Goal: Task Accomplishment & Management: Manage account settings

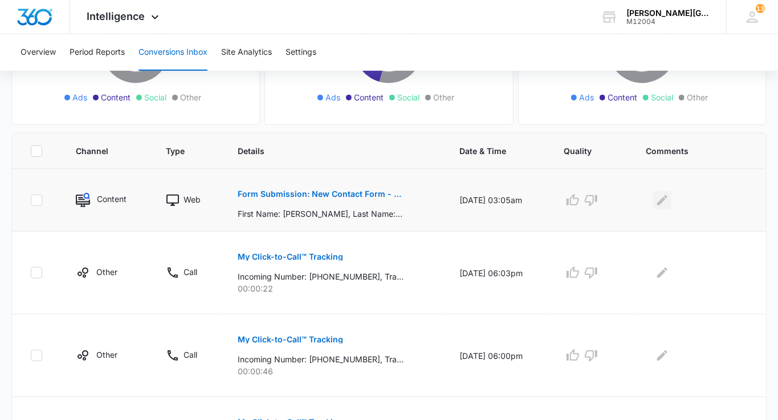
click at [668, 196] on icon "Edit Comments" at bounding box center [662, 199] width 10 height 10
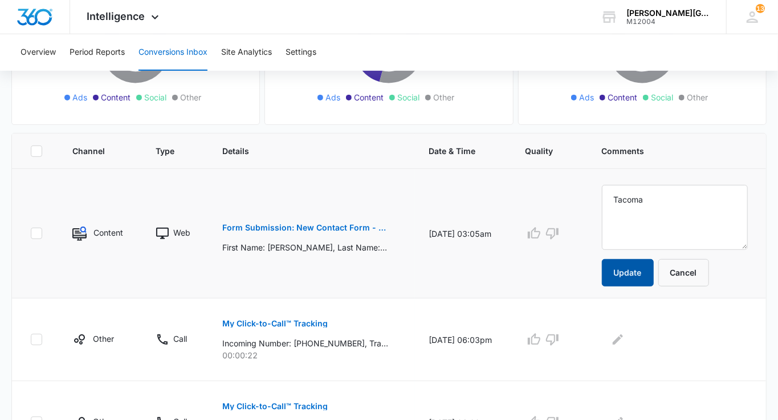
type textarea "Tacoma"
click at [654, 276] on button "Update" at bounding box center [628, 272] width 52 height 27
click at [124, 22] on span "Intelligence" at bounding box center [116, 16] width 58 height 12
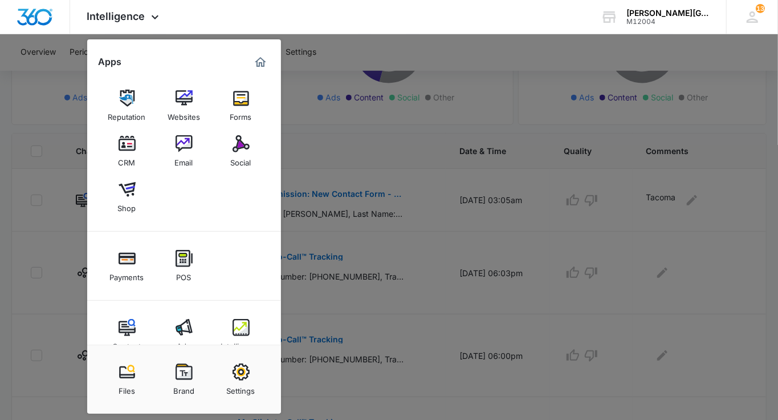
click at [578, 201] on div at bounding box center [389, 210] width 778 height 420
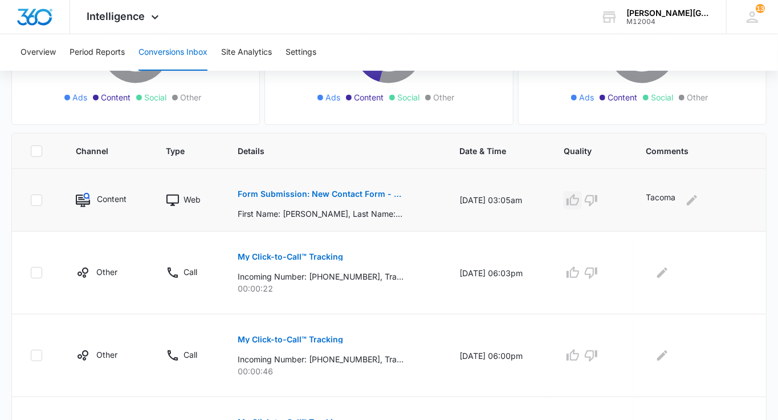
click at [578, 196] on icon "button" at bounding box center [573, 199] width 13 height 11
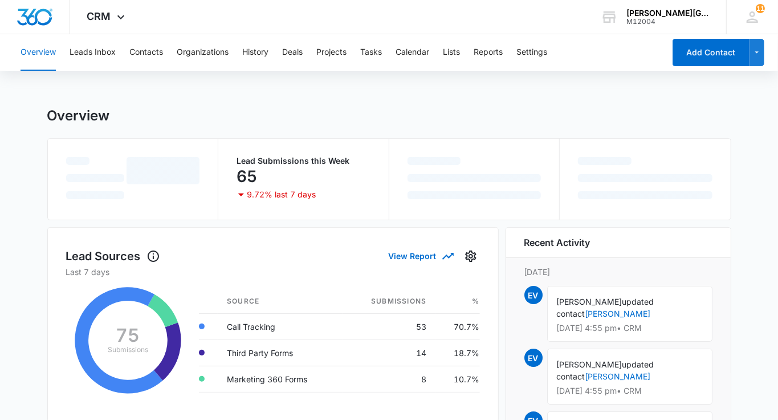
click at [166, 56] on div "Overview Leads Inbox Contacts Organizations History Deals Projects Tasks Calend…" at bounding box center [339, 52] width 651 height 36
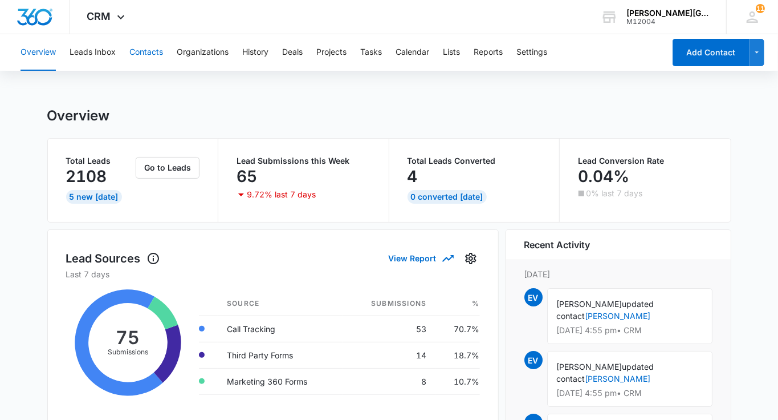
click at [153, 56] on button "Contacts" at bounding box center [146, 52] width 34 height 36
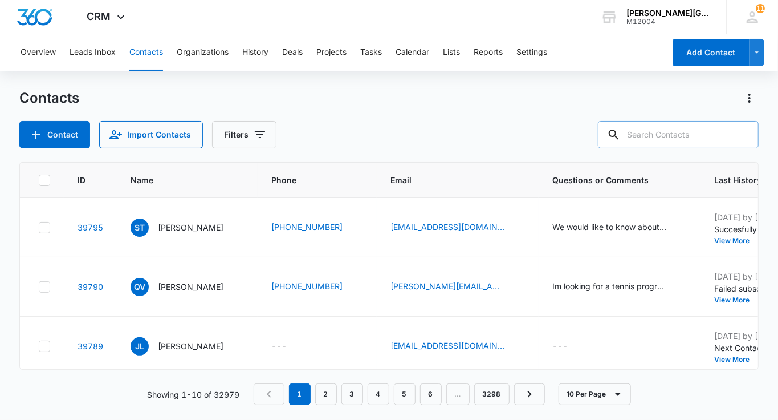
click at [665, 136] on input "text" at bounding box center [678, 134] width 161 height 27
paste input "[PERSON_NAME][EMAIL_ADDRESS][DOMAIN_NAME]"
type input "[PERSON_NAME][EMAIL_ADDRESS][DOMAIN_NAME]"
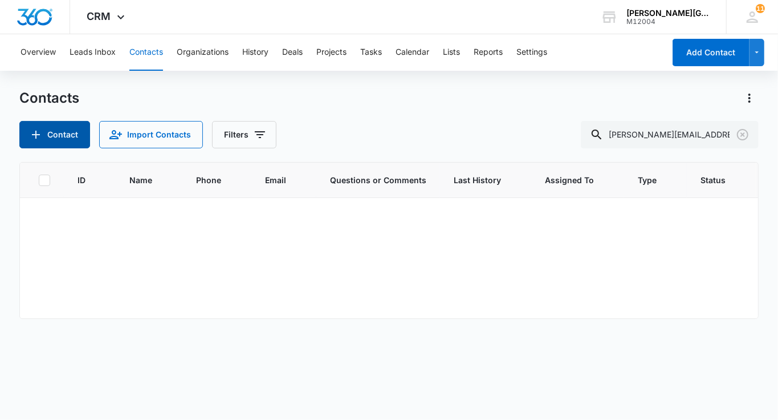
click at [43, 137] on button "Contact" at bounding box center [54, 134] width 71 height 27
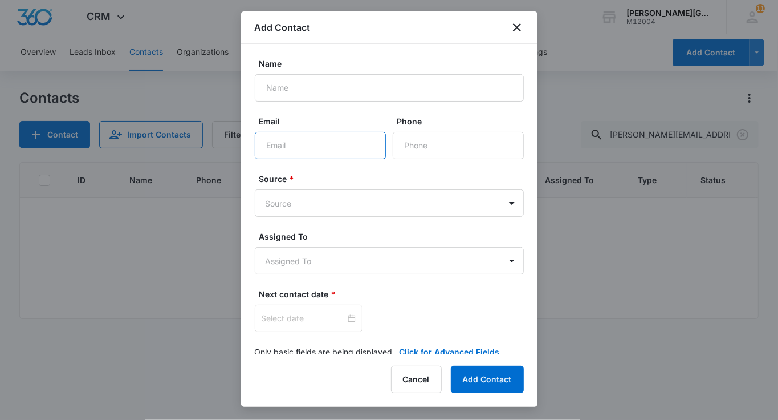
click at [317, 142] on input "Email" at bounding box center [320, 145] width 131 height 27
paste input "[PERSON_NAME][EMAIL_ADDRESS][DOMAIN_NAME]"
type input "[PERSON_NAME][EMAIL_ADDRESS][DOMAIN_NAME]"
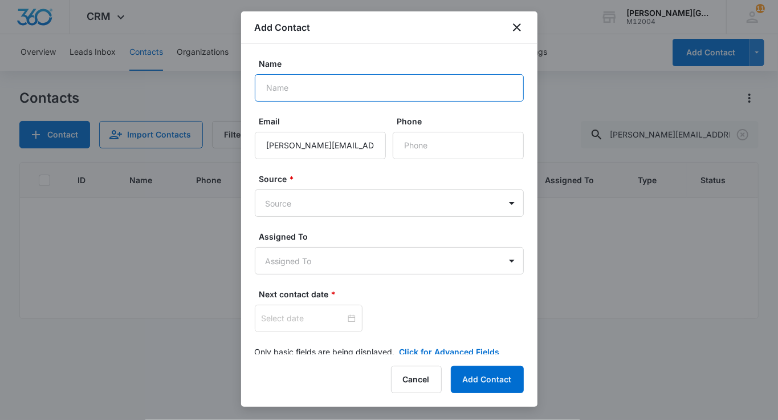
click at [303, 83] on input "Name" at bounding box center [389, 87] width 269 height 27
paste input "Jayden"
click at [282, 89] on input "Jayden" at bounding box center [389, 87] width 269 height 27
click at [326, 91] on input "Jayden" at bounding box center [389, 87] width 269 height 27
type input "[PERSON_NAME]"
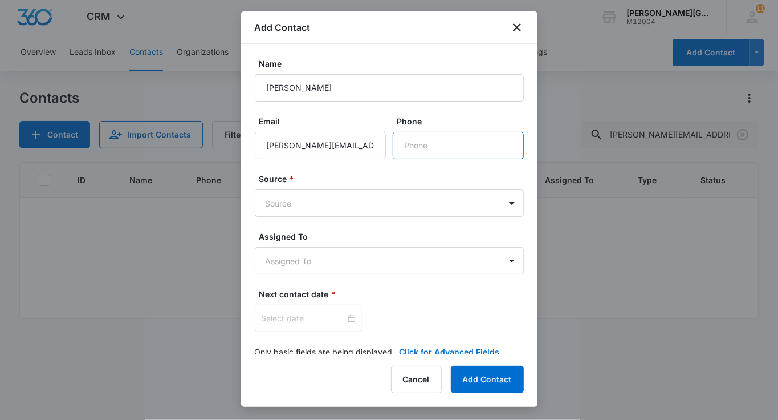
click at [399, 145] on input "Phone" at bounding box center [458, 145] width 131 height 27
paste input "[PHONE_NUMBER]"
type input "[PHONE_NUMBER]"
click at [357, 208] on body "CRM Apps Reputation Websites Forms CRM Email Social Shop Payments POS Content A…" at bounding box center [389, 210] width 778 height 420
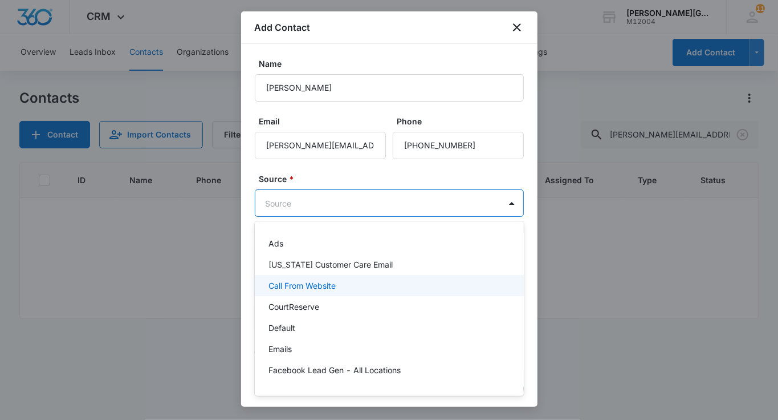
click at [331, 281] on p "Call From Website" at bounding box center [302, 285] width 67 height 12
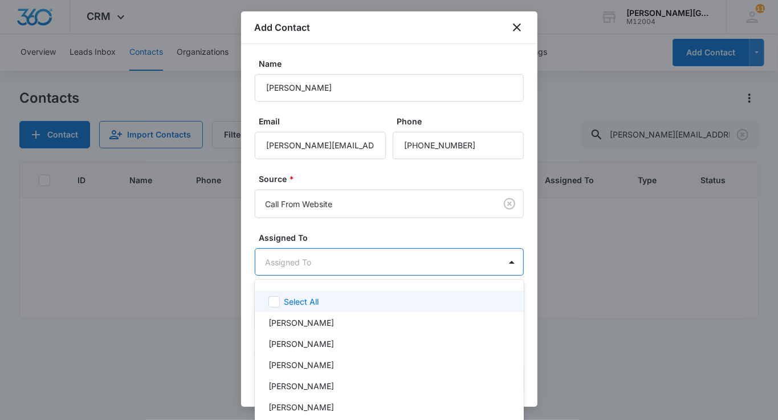
click at [318, 262] on body "CRM Apps Reputation Websites Forms CRM Email Social Shop Payments POS Content A…" at bounding box center [389, 210] width 778 height 420
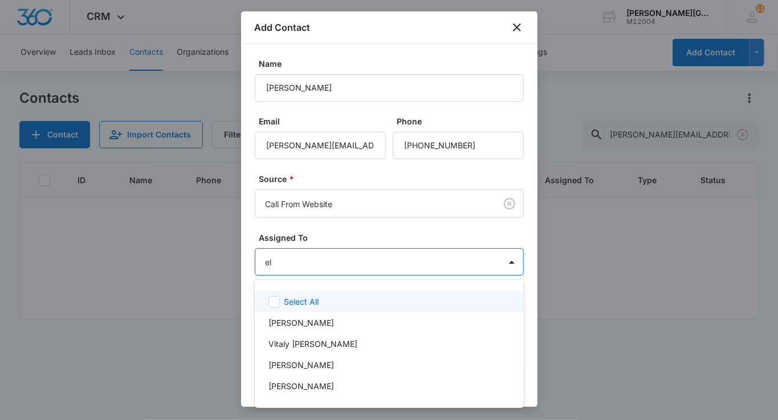
type input "[PERSON_NAME]"
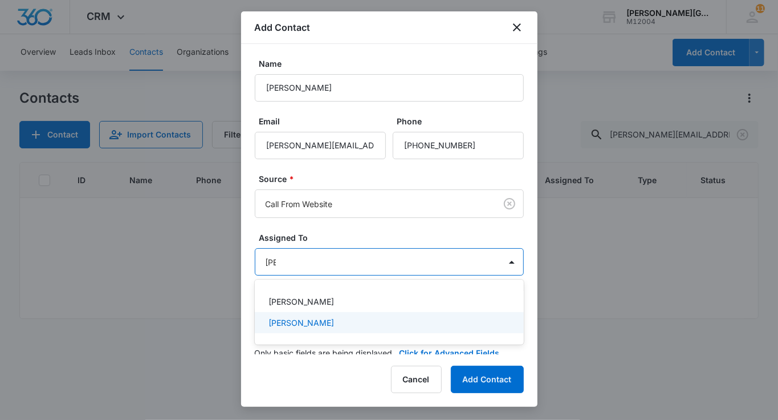
click at [319, 330] on div "[PERSON_NAME]" at bounding box center [389, 322] width 269 height 21
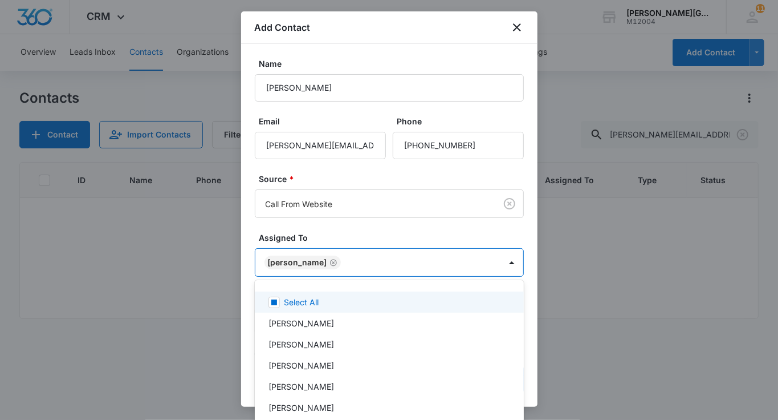
click at [322, 251] on div at bounding box center [389, 210] width 778 height 420
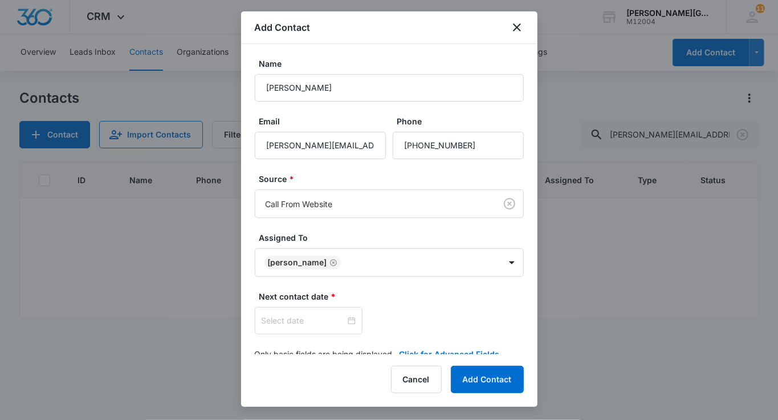
scroll to position [18, 0]
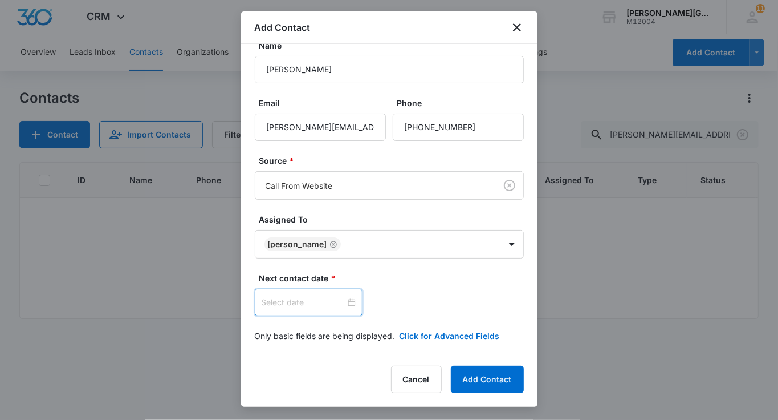
click at [298, 297] on input at bounding box center [304, 302] width 84 height 13
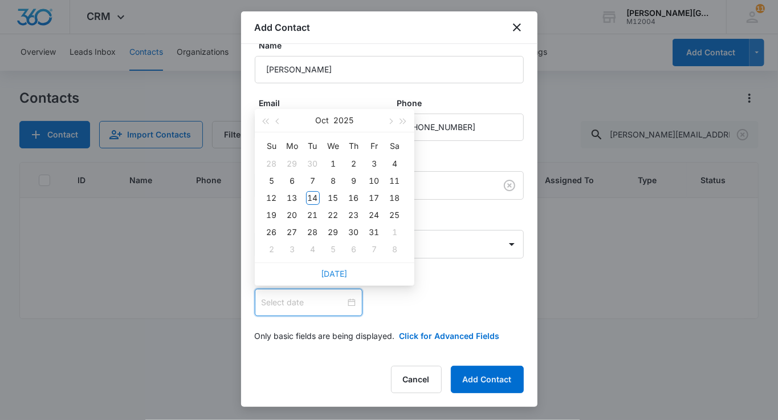
click at [338, 272] on link "[DATE]" at bounding box center [335, 274] width 26 height 10
type input "[DATE]"
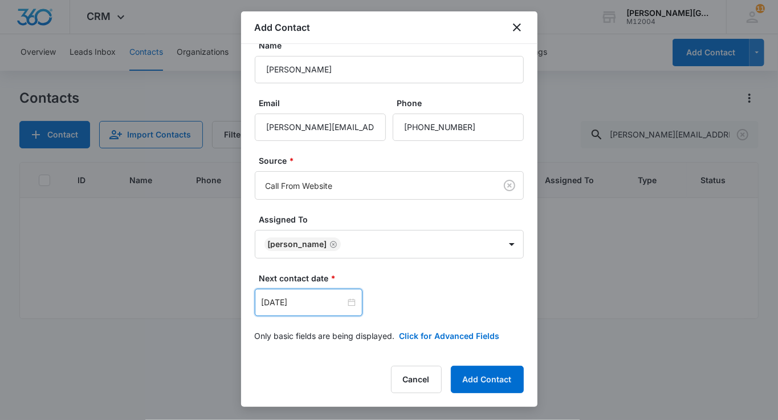
click at [420, 327] on form "Name [PERSON_NAME] Email [PERSON_NAME][EMAIL_ADDRESS][DOMAIN_NAME] Phone Source…" at bounding box center [389, 197] width 269 height 316
click at [420, 336] on button "Click for Advanced Fields" at bounding box center [450, 336] width 100 height 12
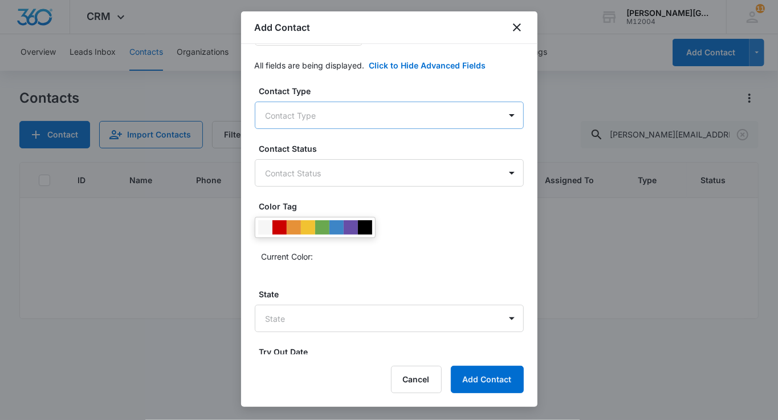
click at [328, 122] on body "CRM Apps Reputation Websites Forms CRM Email Social Shop Payments POS Content A…" at bounding box center [389, 210] width 778 height 420
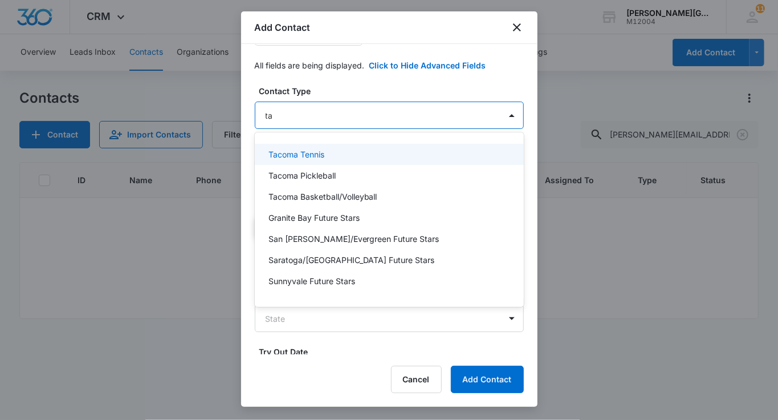
type input "tac"
click at [311, 152] on p "Tacoma Tennis" at bounding box center [297, 154] width 56 height 12
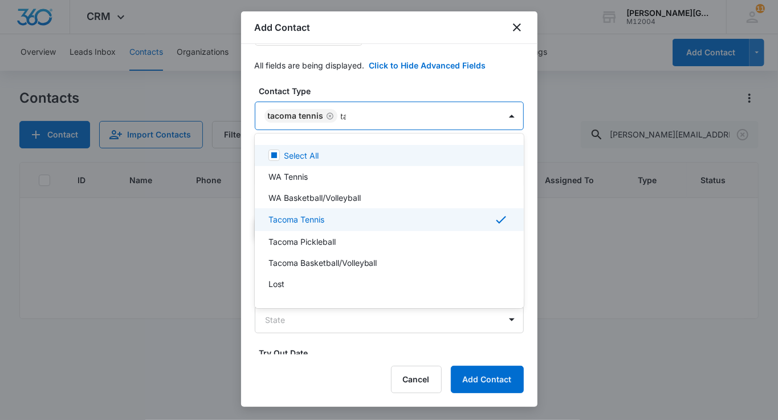
type input "tac"
click at [291, 213] on div "Tacoma" at bounding box center [389, 220] width 269 height 21
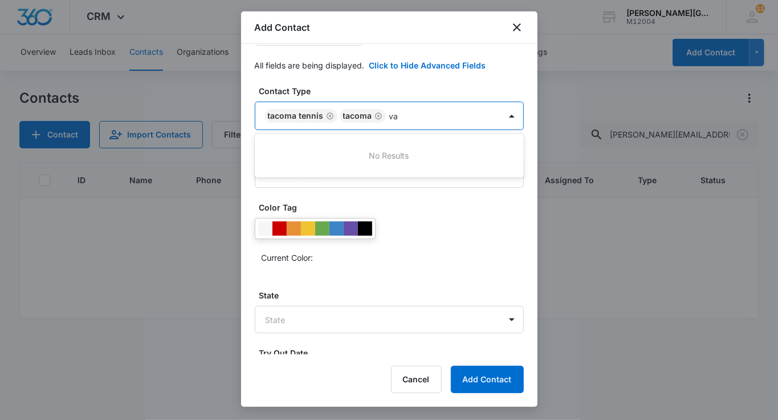
type input "v"
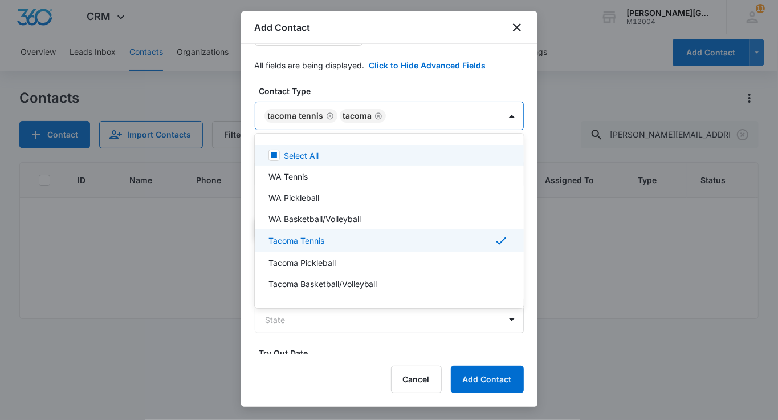
click at [360, 79] on div at bounding box center [389, 210] width 778 height 420
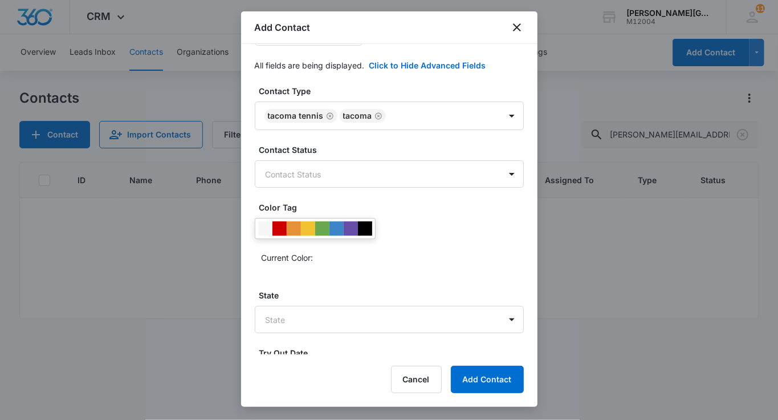
scroll to position [330, 0]
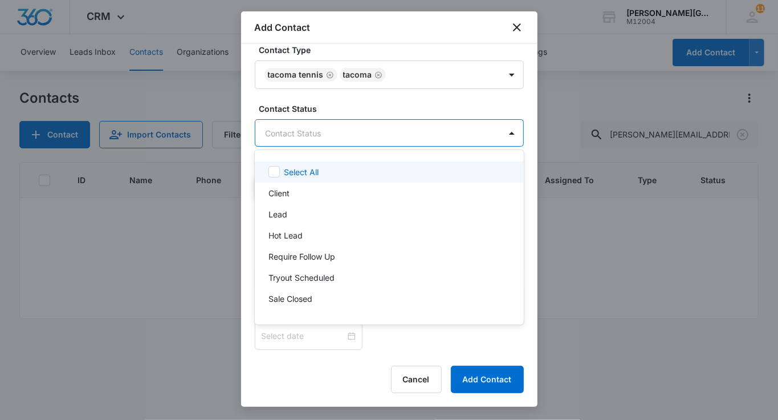
click at [306, 129] on body "CRM Apps Reputation Websites Forms CRM Email Social Shop Payments POS Content A…" at bounding box center [389, 210] width 778 height 420
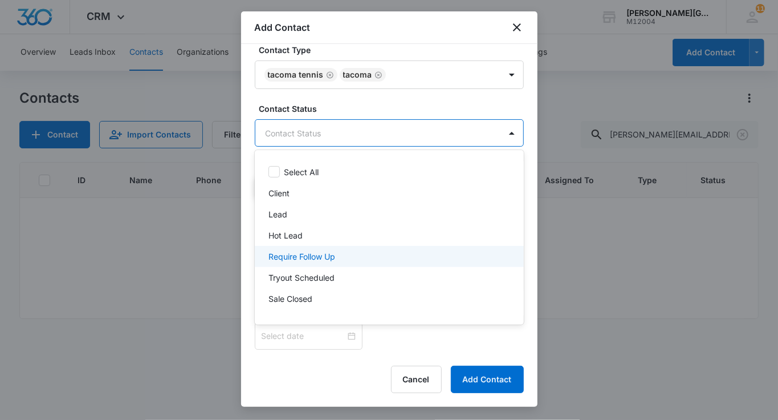
drag, startPoint x: 298, startPoint y: 252, endPoint x: 300, endPoint y: 277, distance: 24.7
click at [298, 254] on p "Require Follow Up" at bounding box center [302, 256] width 67 height 12
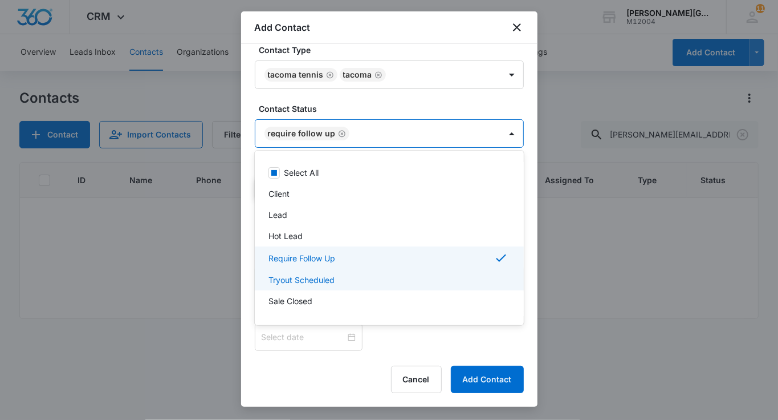
click at [301, 278] on p "Tryout Scheduled" at bounding box center [302, 280] width 66 height 12
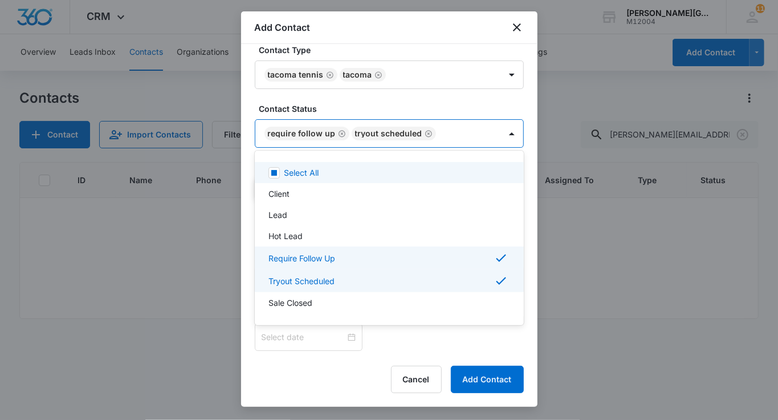
click at [368, 120] on div at bounding box center [389, 210] width 778 height 420
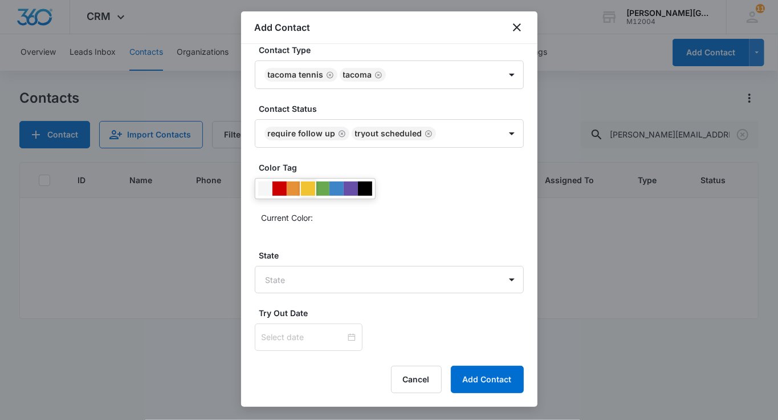
click at [308, 189] on div at bounding box center [308, 188] width 14 height 14
click at [299, 282] on body "CRM Apps Reputation Websites Forms CRM Email Social Shop Payments POS Content A…" at bounding box center [389, 210] width 778 height 420
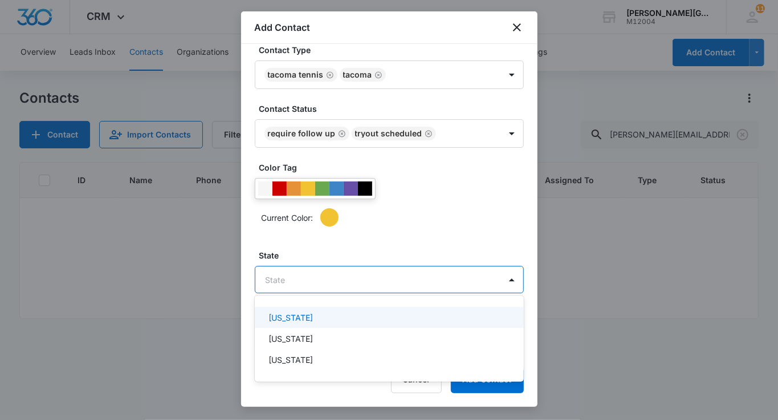
click at [306, 322] on p "[US_STATE]" at bounding box center [291, 317] width 44 height 12
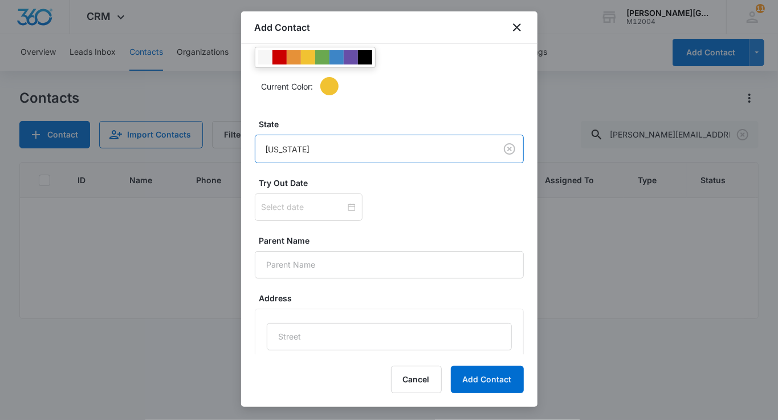
scroll to position [473, 0]
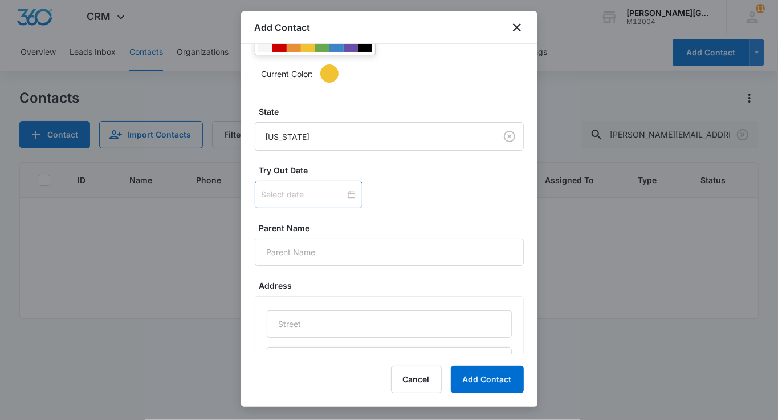
click at [296, 188] on div at bounding box center [309, 194] width 94 height 13
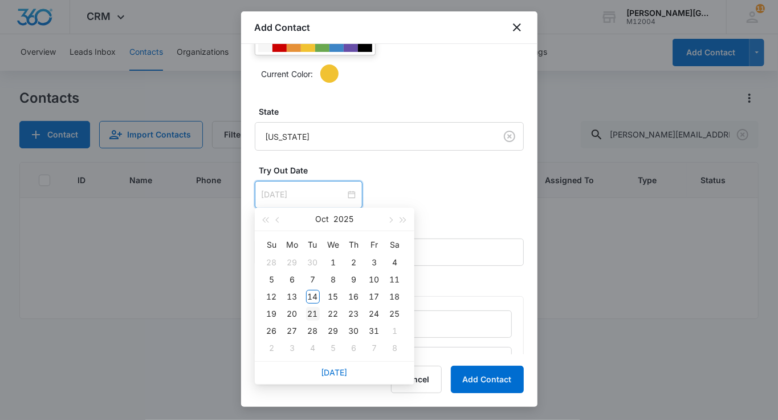
click at [315, 314] on div "21" at bounding box center [313, 314] width 14 height 14
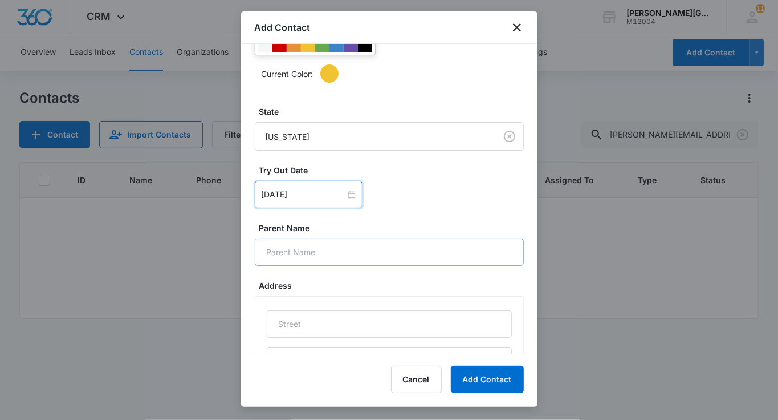
scroll to position [552, 0]
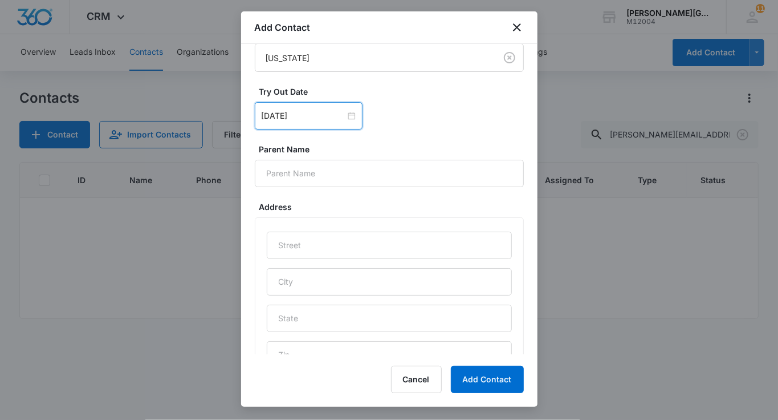
click at [302, 103] on div "[DATE]" at bounding box center [309, 115] width 108 height 27
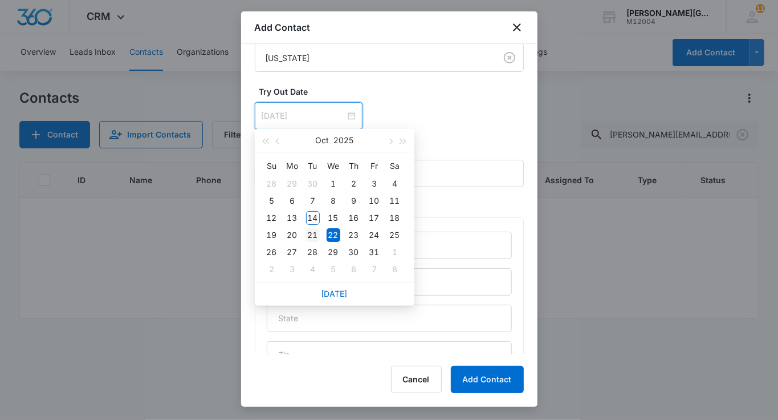
type input "[DATE]"
click at [314, 232] on div "21" at bounding box center [313, 235] width 14 height 14
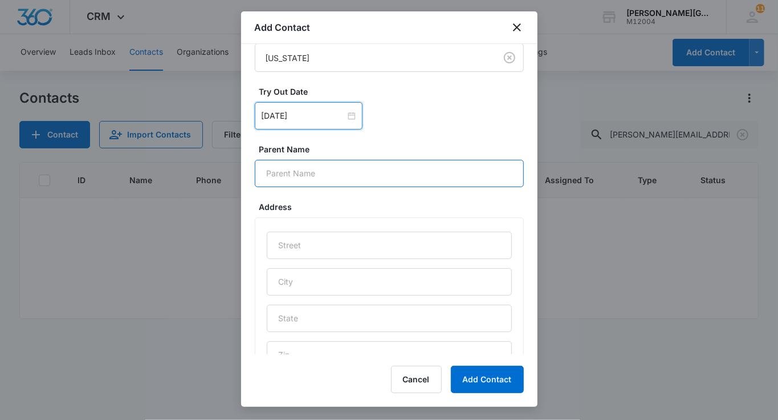
click at [312, 170] on input "Parent Name" at bounding box center [389, 173] width 269 height 27
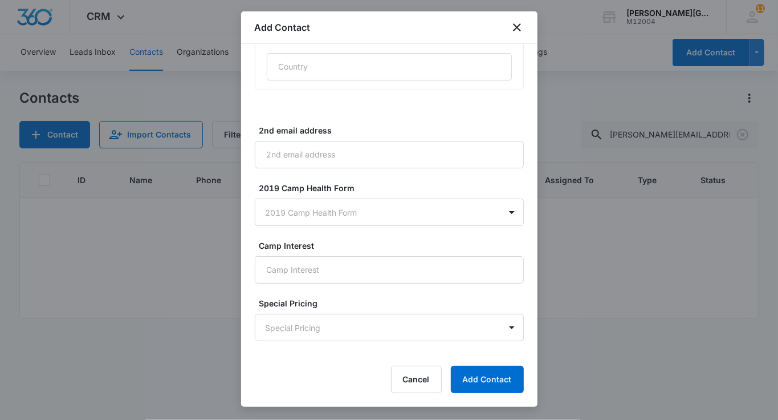
scroll to position [956, 0]
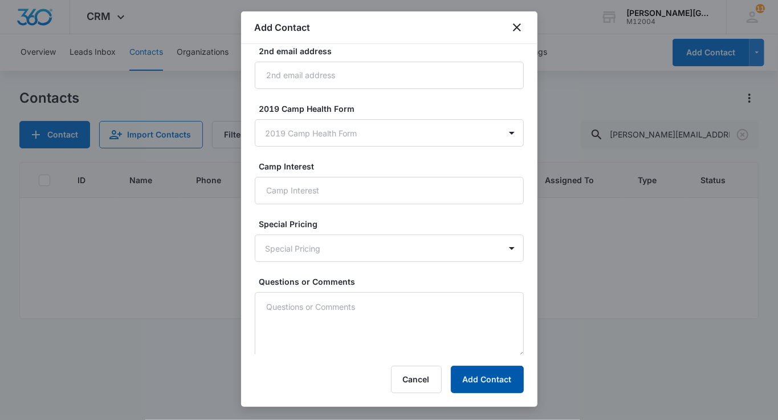
type input "[PERSON_NAME]"
click at [498, 385] on button "Add Contact" at bounding box center [487, 378] width 73 height 27
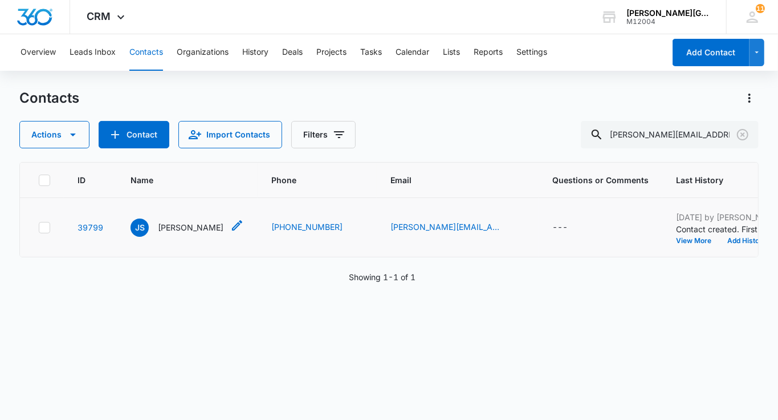
click at [194, 225] on p "[PERSON_NAME]" at bounding box center [191, 227] width 66 height 12
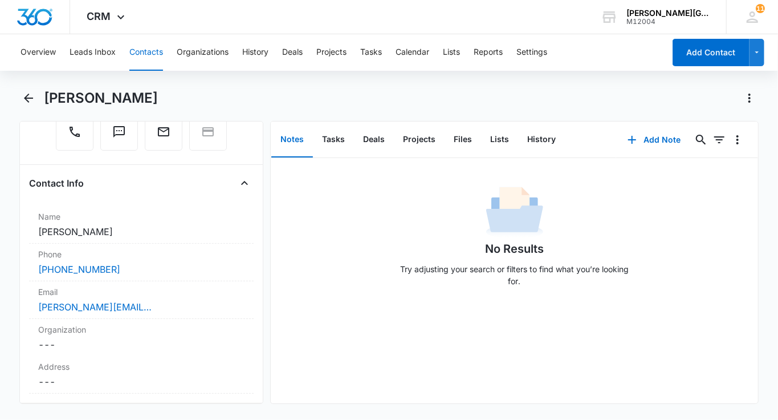
scroll to position [235, 0]
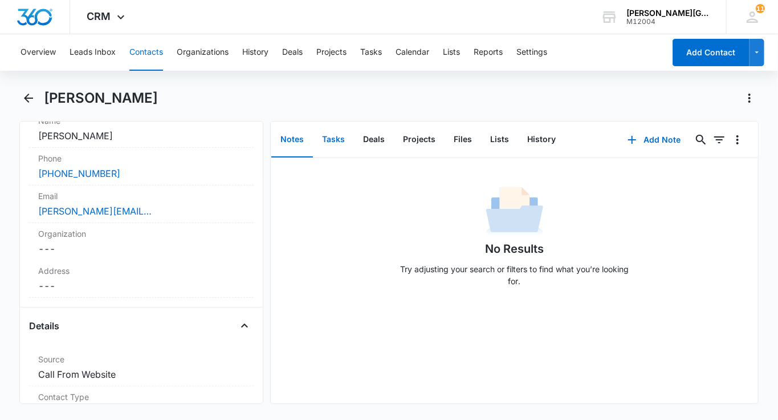
click at [337, 139] on button "Tasks" at bounding box center [333, 139] width 41 height 35
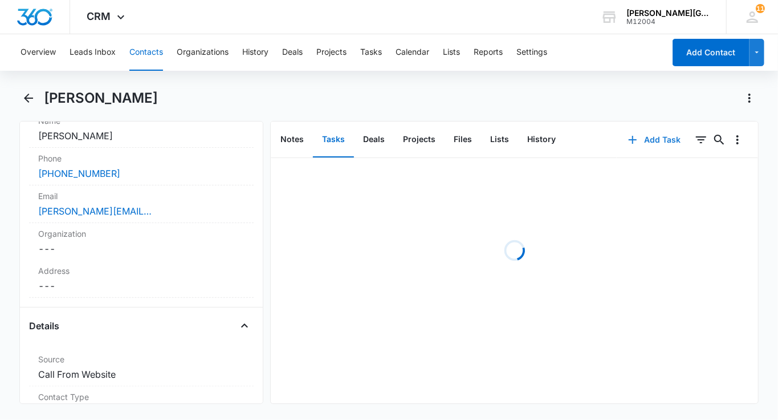
click at [654, 136] on button "Add Task" at bounding box center [654, 139] width 75 height 27
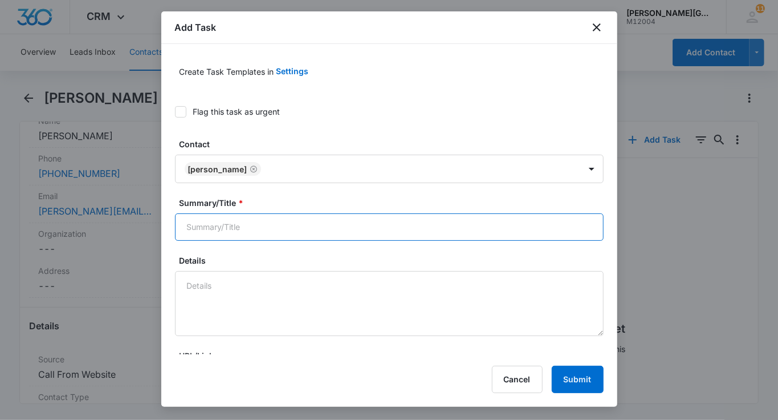
click at [252, 236] on input "Summary/Title *" at bounding box center [389, 226] width 429 height 27
type input "G"
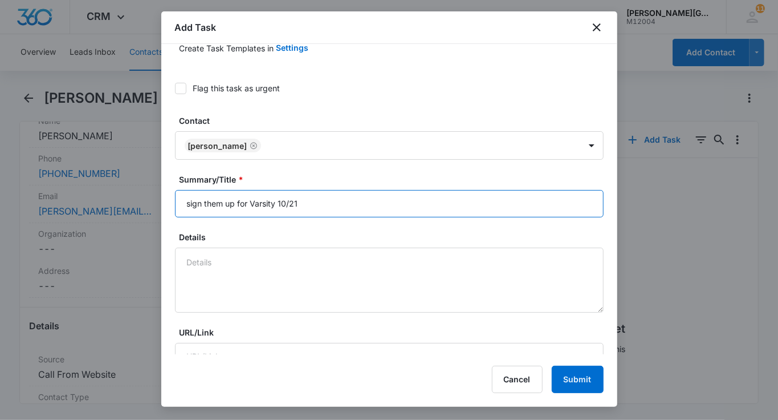
scroll to position [33, 0]
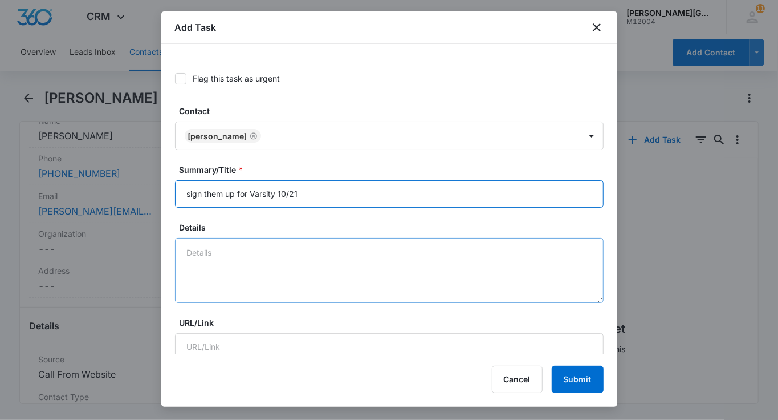
type input "sign them up for Varsity 10/21"
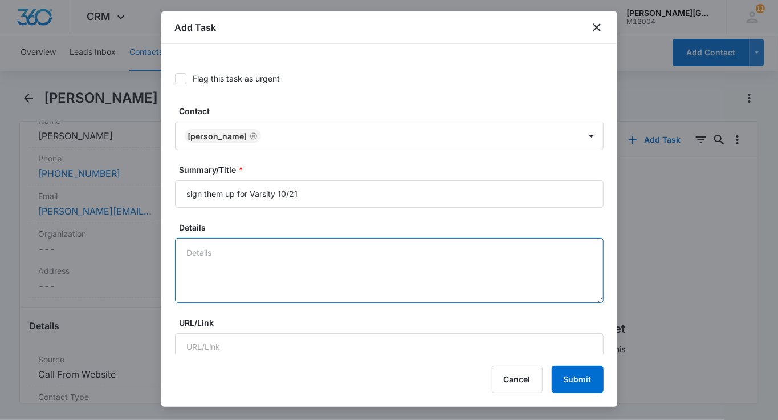
click at [275, 276] on textarea "Details" at bounding box center [389, 270] width 429 height 65
click at [285, 254] on textarea "[PERSON_NAME] didn't know there is a session, so didn't show up. They wanted to…" at bounding box center [389, 270] width 429 height 65
click at [552, 253] on textarea "[PERSON_NAME] didn't know there is a session, so didn't show up. They wanted to…" at bounding box center [389, 270] width 429 height 65
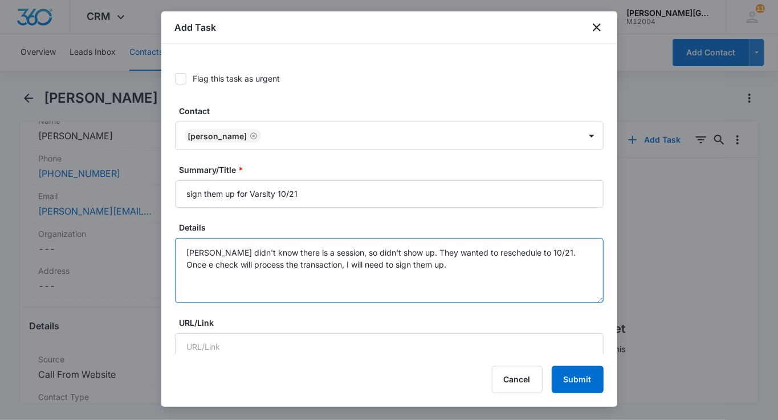
click at [292, 265] on textarea "[PERSON_NAME] didn't know there is a session, so didn't show up. They wanted to…" at bounding box center [389, 270] width 429 height 65
drag, startPoint x: 339, startPoint y: 262, endPoint x: 308, endPoint y: 265, distance: 31.4
click at [308, 265] on textarea "[PERSON_NAME] didn't know there is a session, so didn't show up. They wanted to…" at bounding box center [389, 270] width 429 height 65
click at [349, 265] on textarea "[PERSON_NAME] didn't know there is a session, so didn't show up. They wanted to…" at bounding box center [389, 270] width 429 height 65
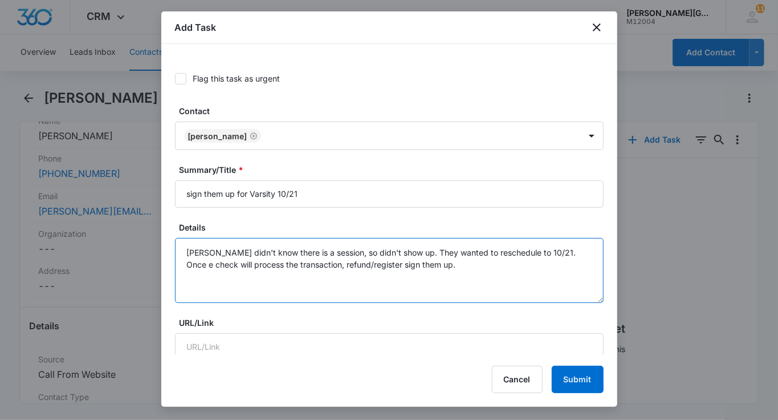
click at [349, 265] on textarea "[PERSON_NAME] didn't know there is a session, so didn't show up. They wanted to…" at bounding box center [389, 270] width 429 height 65
drag, startPoint x: 360, startPoint y: 263, endPoint x: 424, endPoint y: 263, distance: 64.4
click at [424, 263] on textarea "[PERSON_NAME] didn't know there is a session, so didn't show up. They wanted to…" at bounding box center [389, 270] width 429 height 65
click at [501, 246] on textarea "[PERSON_NAME] didn't know there is a session, so didn't show up. They wanted to…" at bounding box center [389, 270] width 429 height 65
click at [189, 261] on textarea "[PERSON_NAME] didn't know there is a session, so didn't show up. They wanted to…" at bounding box center [389, 270] width 429 height 65
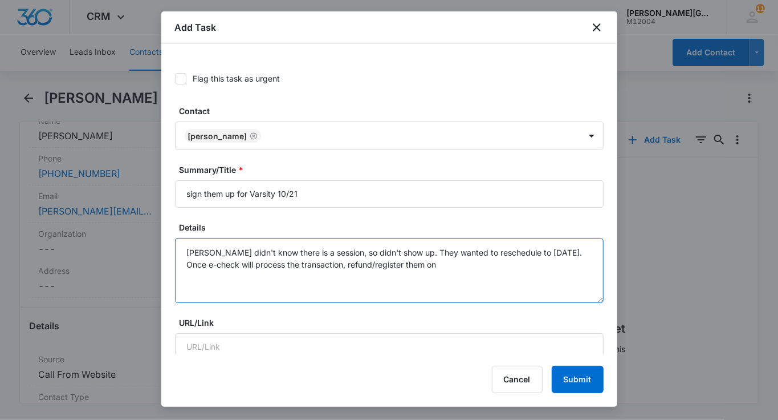
click at [433, 262] on textarea "[PERSON_NAME] didn't know there is a session, so didn't show up. They wanted to…" at bounding box center [389, 270] width 429 height 65
click at [347, 263] on textarea "[PERSON_NAME] didn't know there is a session, so didn't show up. They wanted to…" at bounding box center [389, 270] width 429 height 65
click at [441, 260] on textarea "[PERSON_NAME] didn't know there is a session, so didn't show up. They wanted to…" at bounding box center [389, 270] width 429 height 65
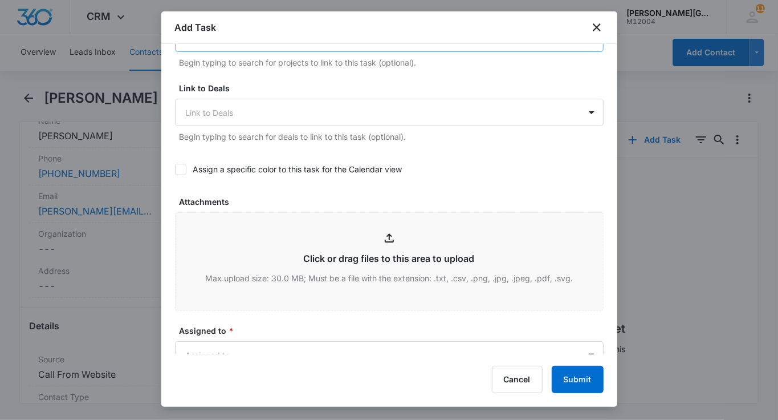
scroll to position [514, 0]
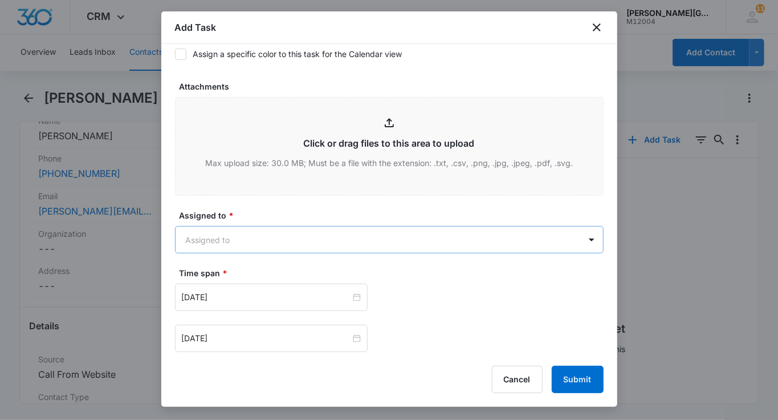
type textarea "[PERSON_NAME] didn't know there is a session, so didn't show up. They wanted to…"
click at [285, 230] on body "CRM Apps Reputation Websites Forms CRM Email Social Shop Payments POS Content A…" at bounding box center [389, 210] width 778 height 420
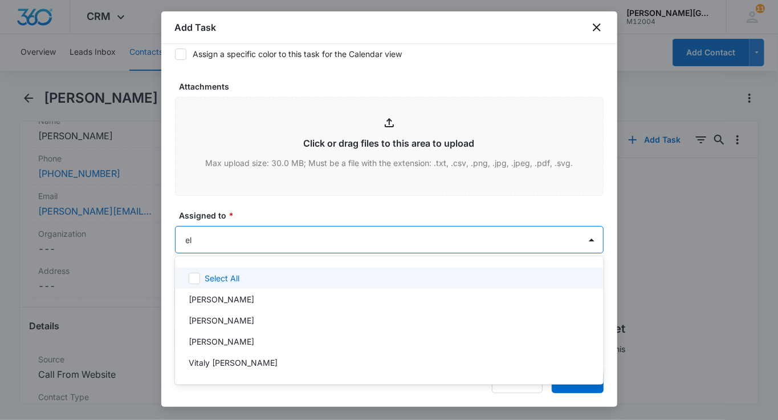
type input "[PERSON_NAME]"
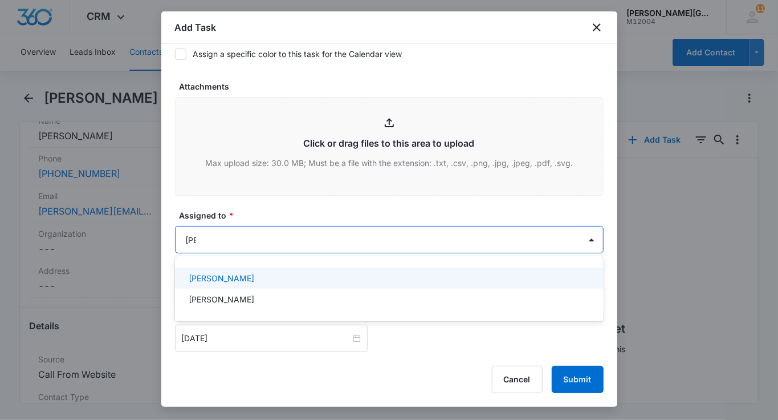
click at [261, 274] on div "[PERSON_NAME]" at bounding box center [388, 278] width 399 height 12
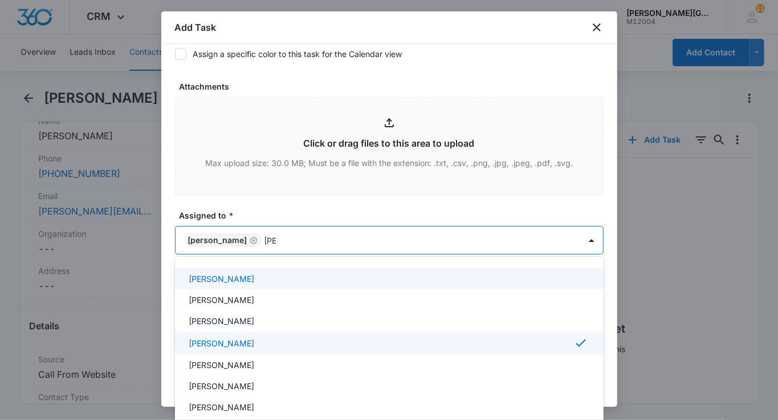
type input "[PERSON_NAME]"
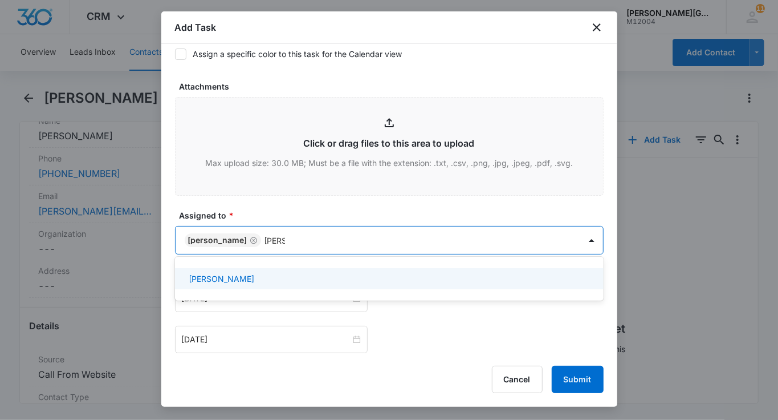
click at [254, 276] on p "[PERSON_NAME]" at bounding box center [222, 279] width 66 height 12
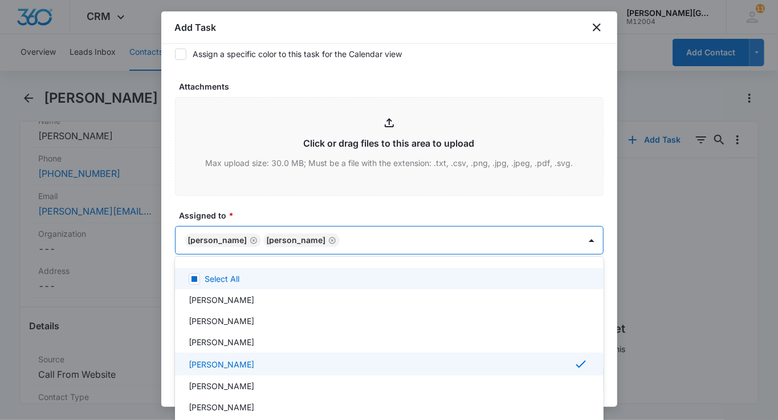
click at [316, 204] on div at bounding box center [389, 210] width 778 height 420
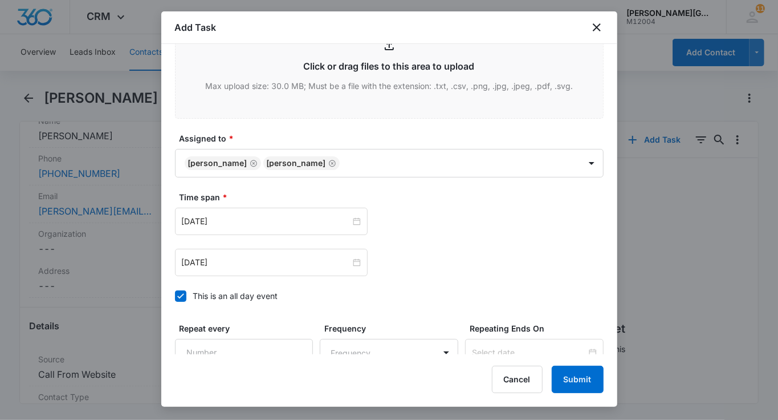
scroll to position [593, 0]
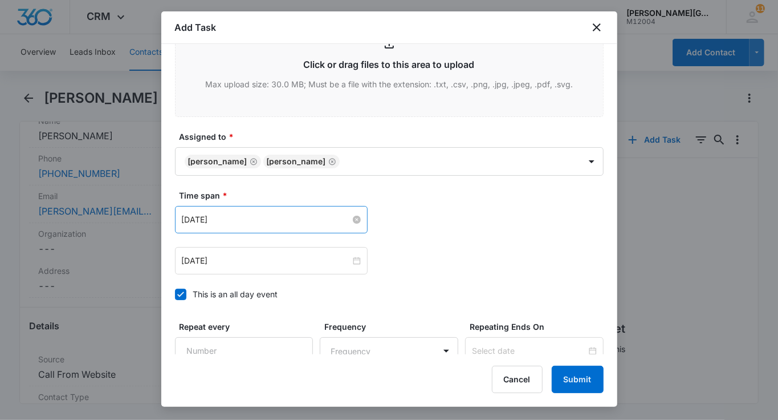
click at [261, 217] on input "[DATE]" at bounding box center [266, 219] width 169 height 13
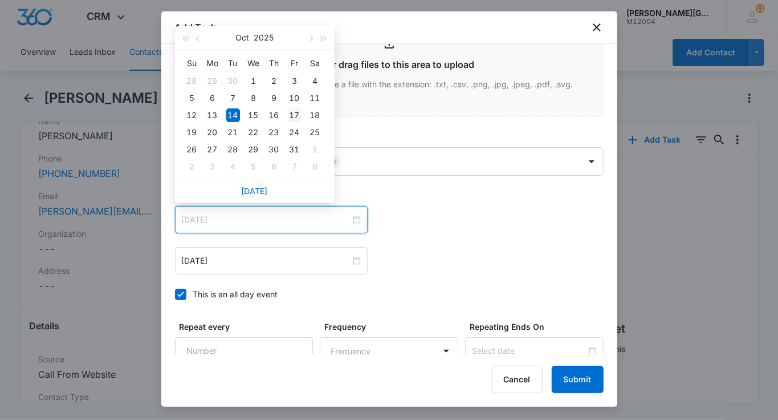
type input "[DATE]"
click at [294, 114] on div "17" at bounding box center [295, 115] width 14 height 14
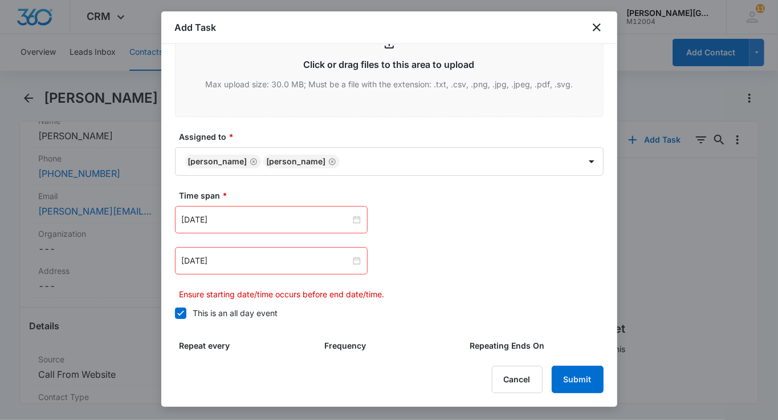
click at [218, 268] on div "[DATE]" at bounding box center [271, 260] width 193 height 27
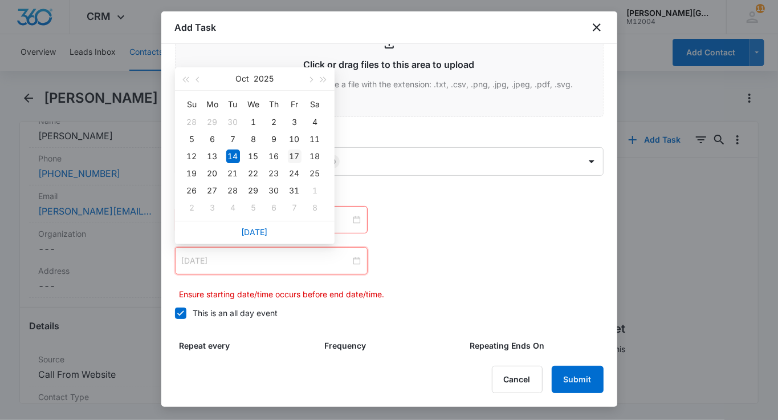
type input "[DATE]"
click at [293, 156] on div "17" at bounding box center [295, 156] width 14 height 14
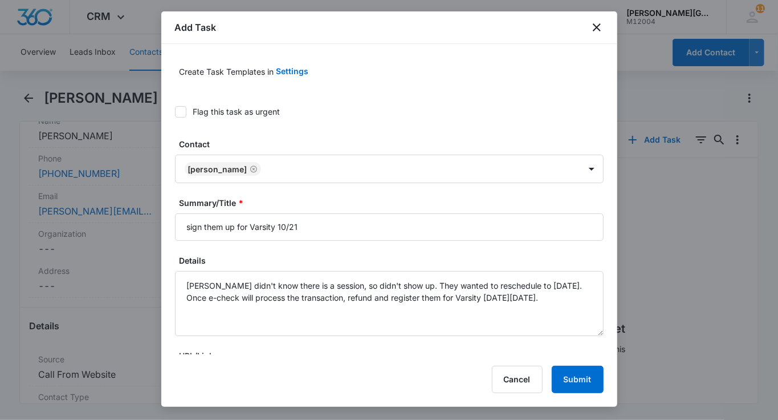
scroll to position [108, 0]
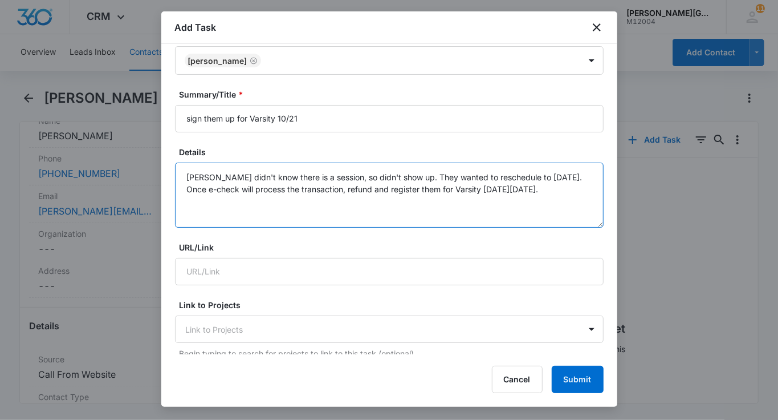
click at [393, 177] on textarea "[PERSON_NAME] didn't know there is a session, so didn't show up. They wanted to…" at bounding box center [389, 194] width 429 height 65
paste textarea "about the session, so he didn't show up. They wanted to reschedule for [DATE]. …"
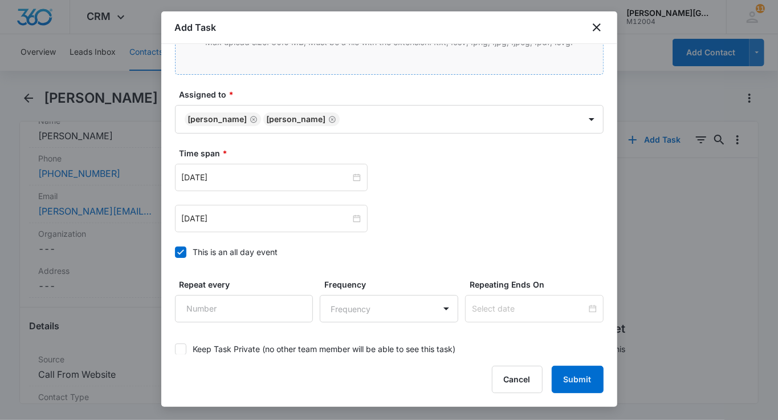
scroll to position [637, 0]
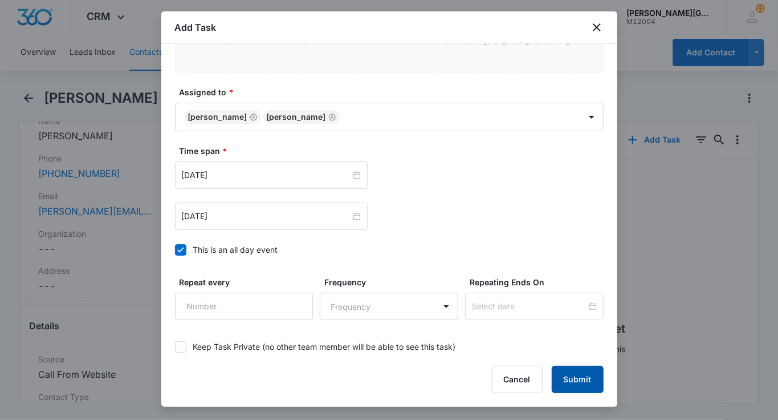
type textarea "[PERSON_NAME] didn't know about the session, so he didn't show up. They wanted …"
click at [594, 379] on button "Submit" at bounding box center [578, 378] width 52 height 27
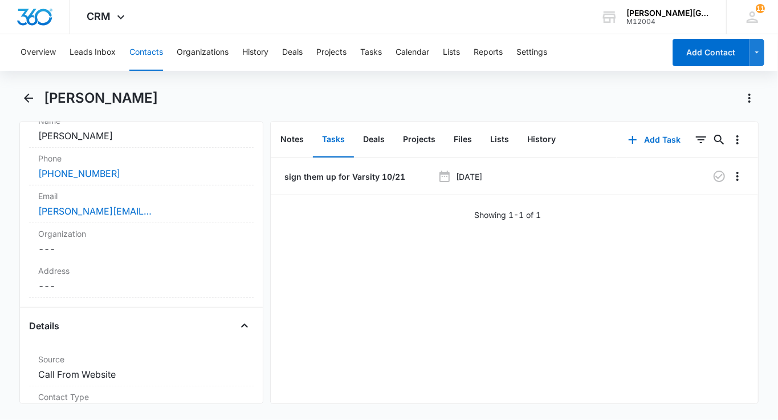
click at [131, 49] on button "Contacts" at bounding box center [146, 52] width 34 height 36
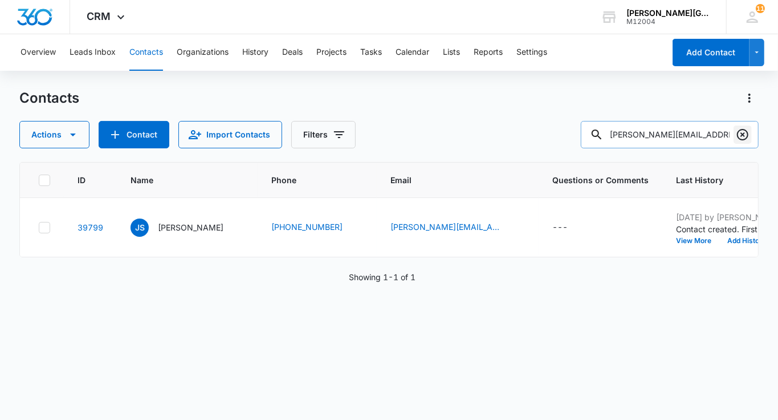
click at [749, 136] on icon "Clear" at bounding box center [743, 135] width 14 height 14
